Goal: Find contact information: Find contact information

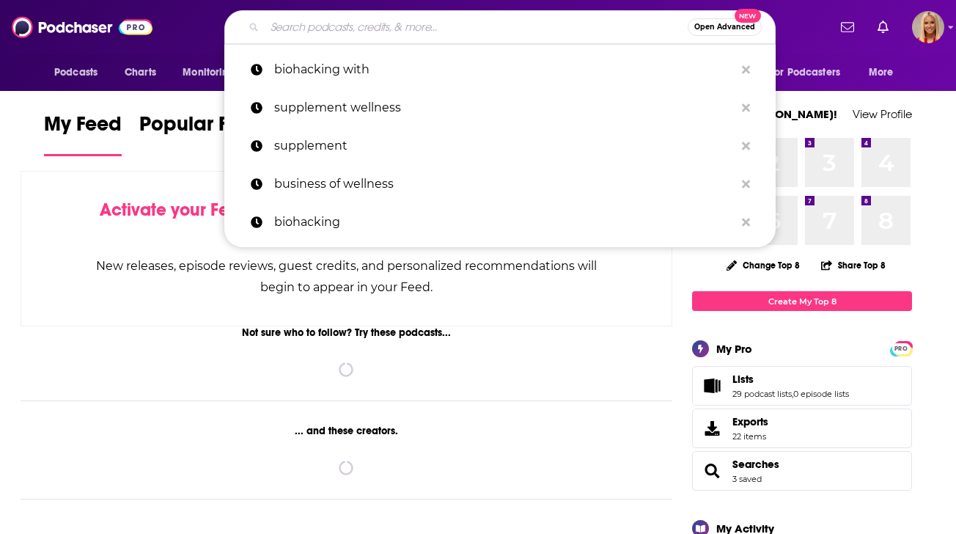
click at [351, 26] on input "Search podcasts, credits, & more..." at bounding box center [476, 26] width 423 height 23
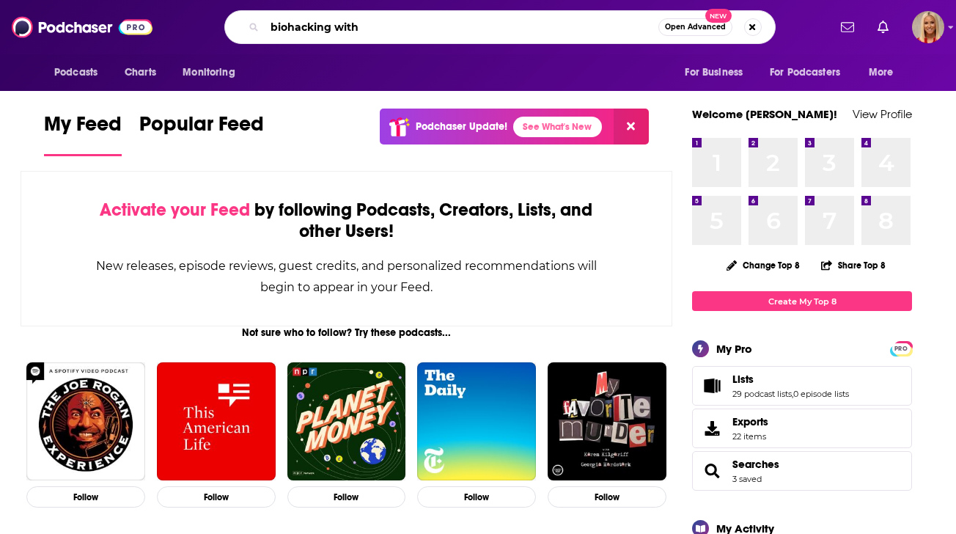
type input "biohacking with"
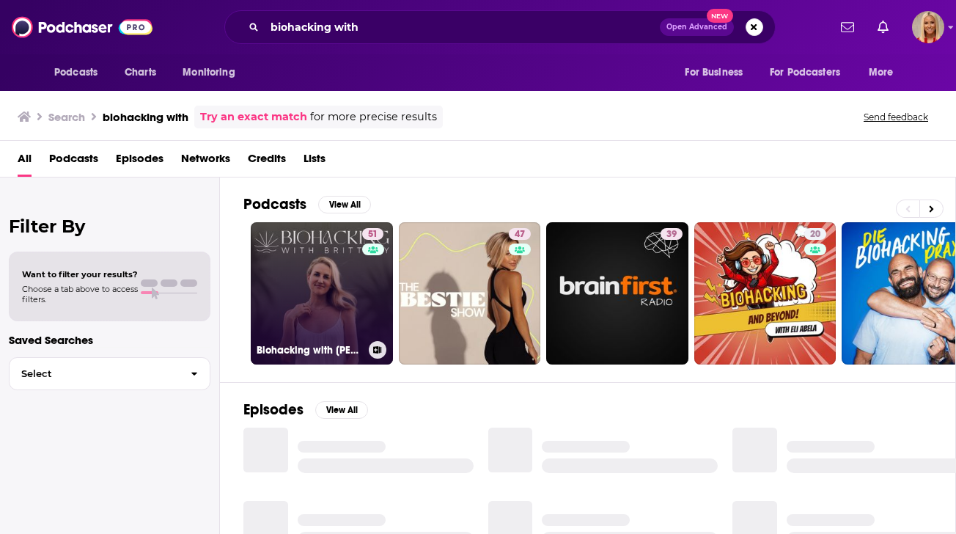
click at [323, 293] on link "51 Biohacking with [PERSON_NAME]" at bounding box center [322, 293] width 142 height 142
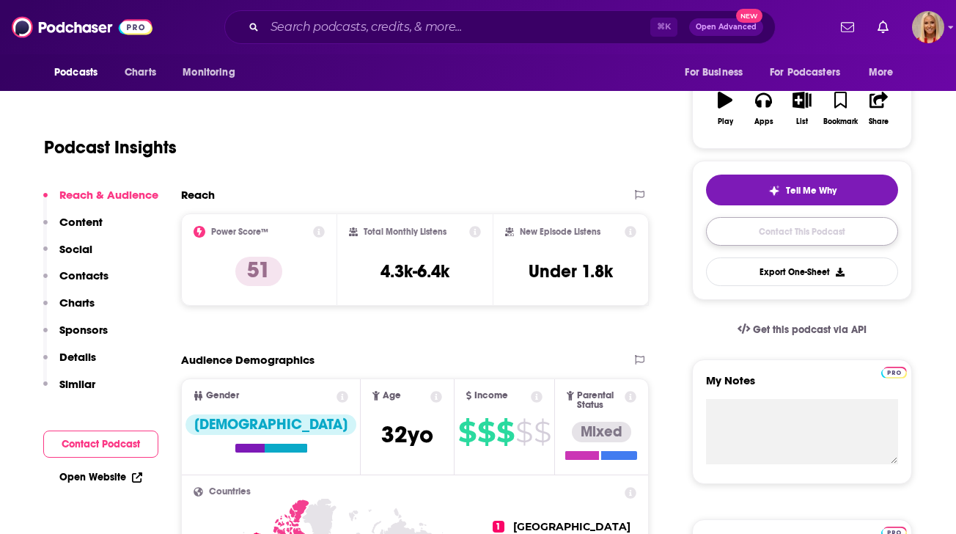
click at [791, 230] on link "Contact This Podcast" at bounding box center [802, 231] width 192 height 29
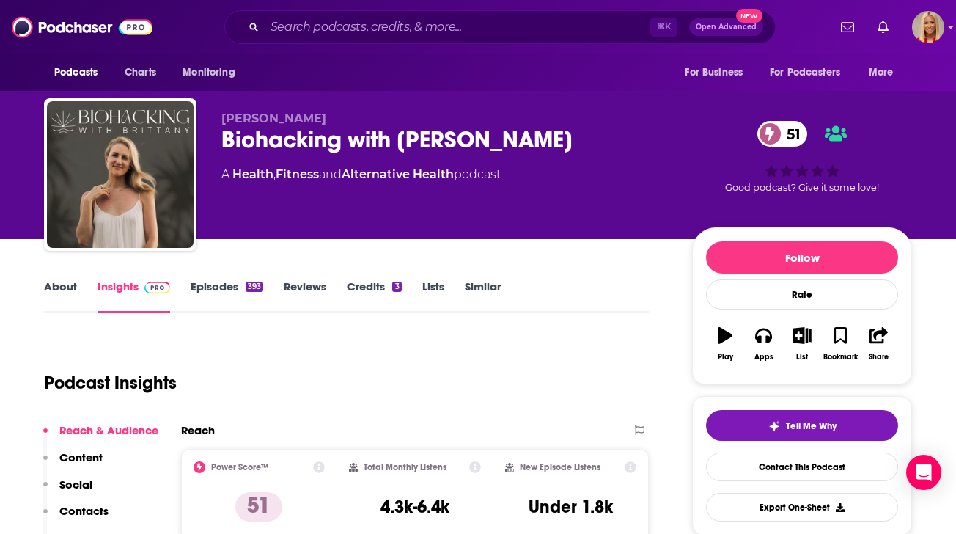
click at [68, 292] on link "About" at bounding box center [60, 296] width 33 height 34
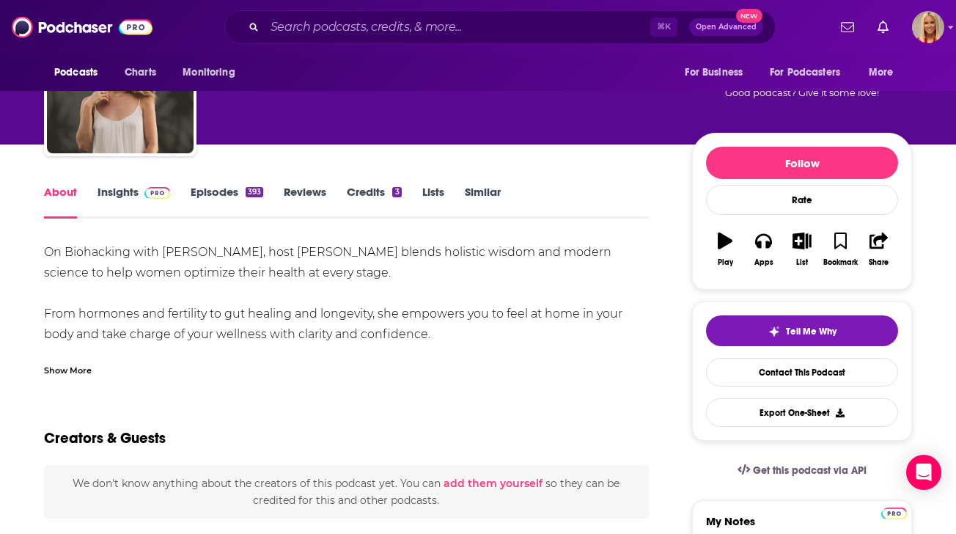
scroll to position [95, 0]
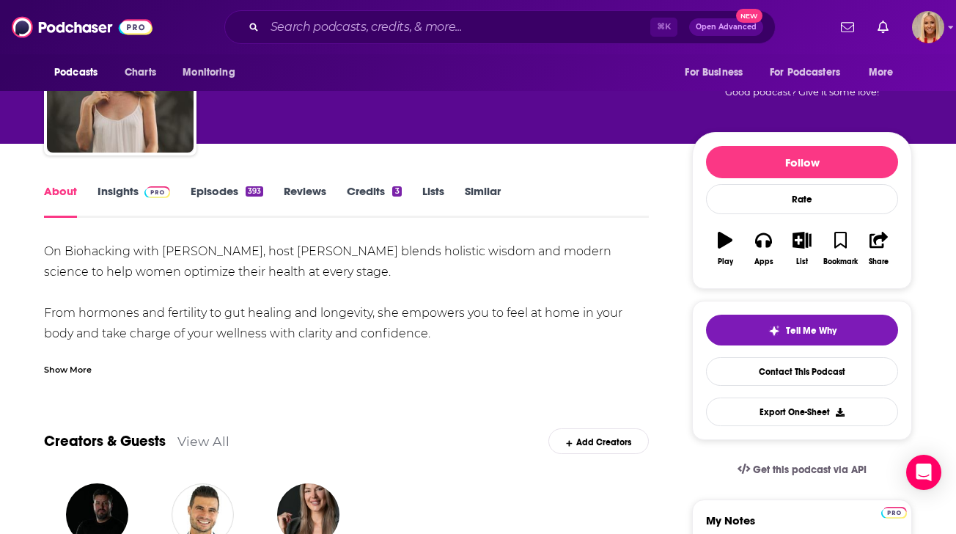
drag, startPoint x: 449, startPoint y: 336, endPoint x: 40, endPoint y: 247, distance: 418.1
copy div "On Biohacking with [PERSON_NAME], host [PERSON_NAME] blends holistic wisdom and…"
